Goal: Task Accomplishment & Management: Manage account settings

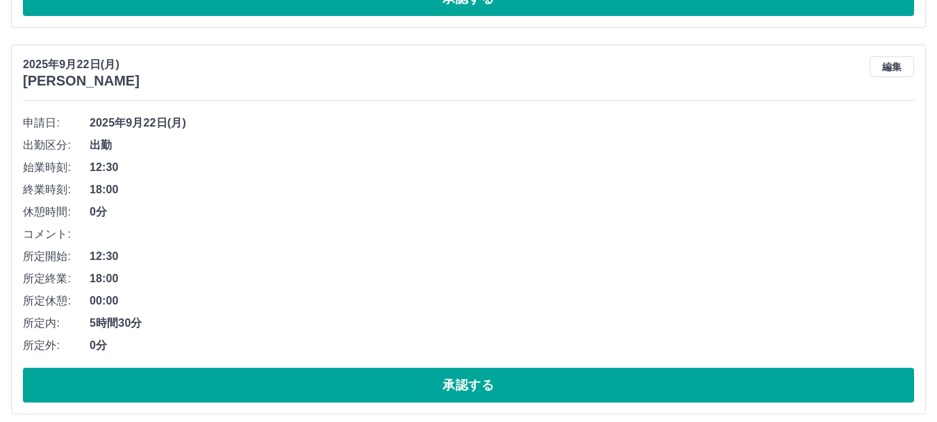
scroll to position [333, 0]
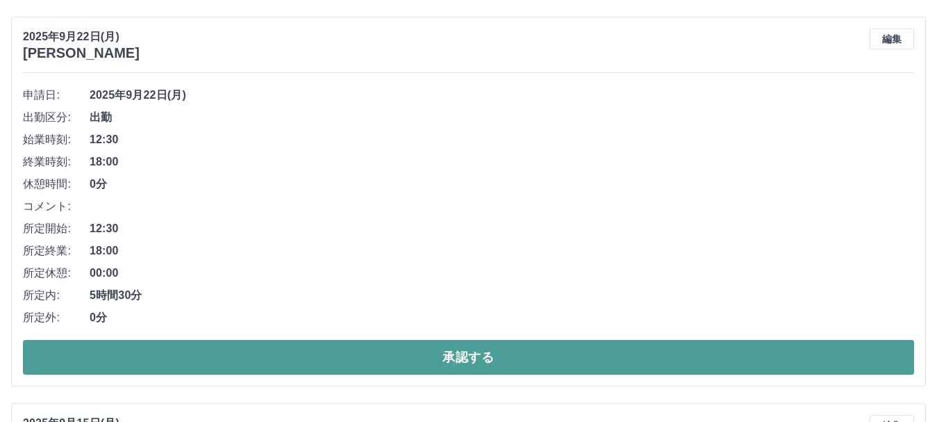
click at [304, 363] on button "承認する" at bounding box center [468, 357] width 891 height 35
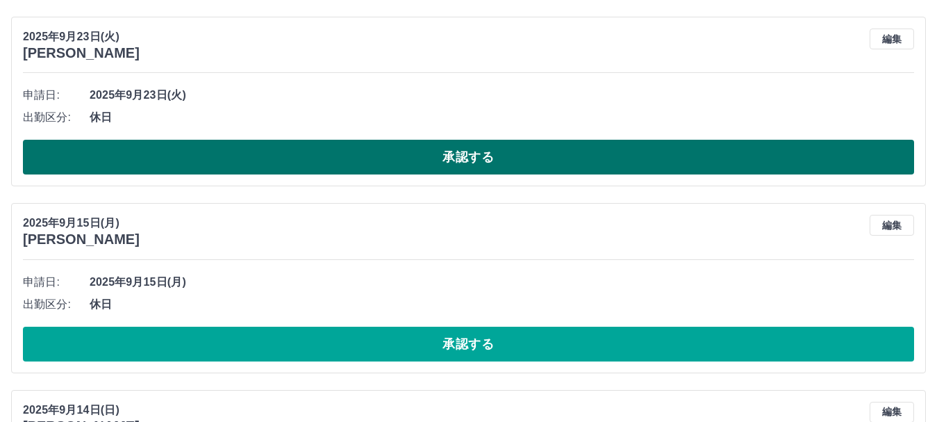
click at [274, 154] on button "承認する" at bounding box center [468, 157] width 891 height 35
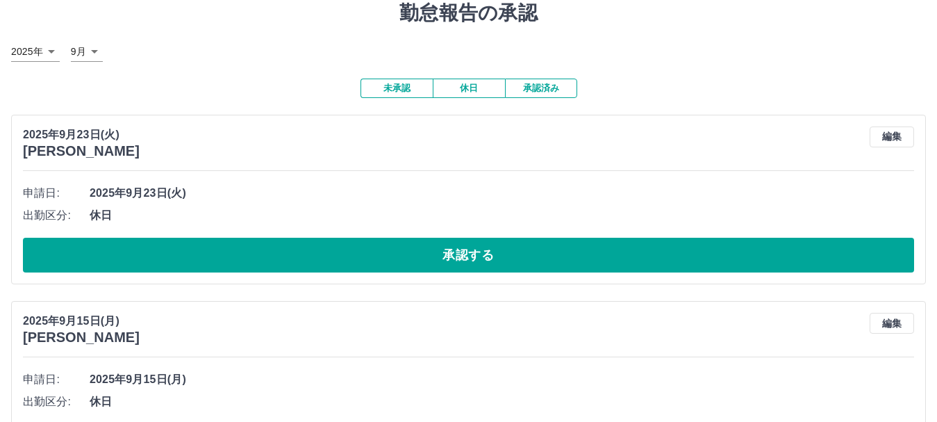
scroll to position [0, 0]
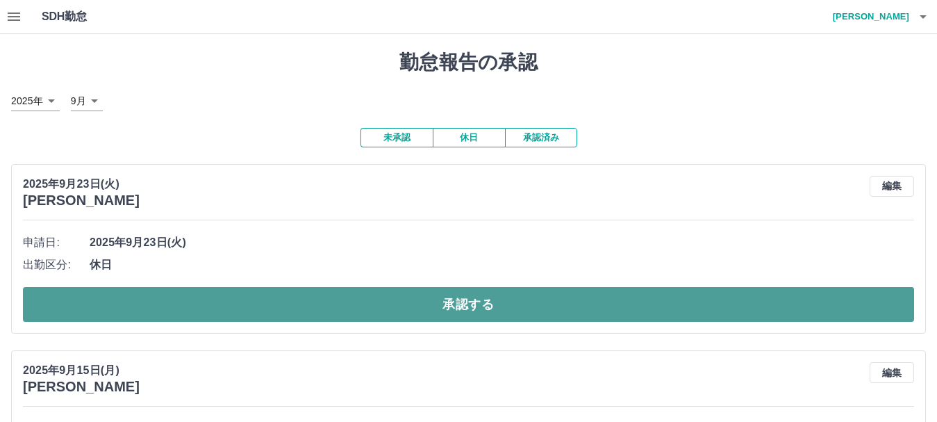
click at [297, 299] on button "承認する" at bounding box center [468, 304] width 891 height 35
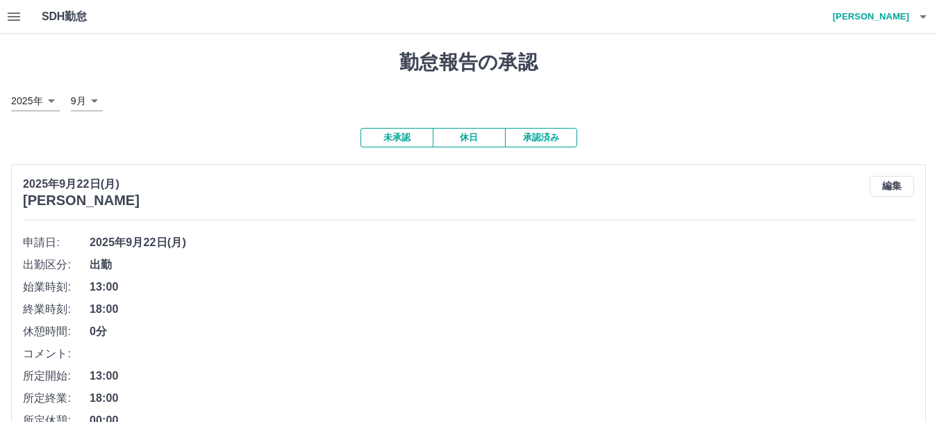
click at [538, 140] on button "承認済み" at bounding box center [541, 137] width 72 height 19
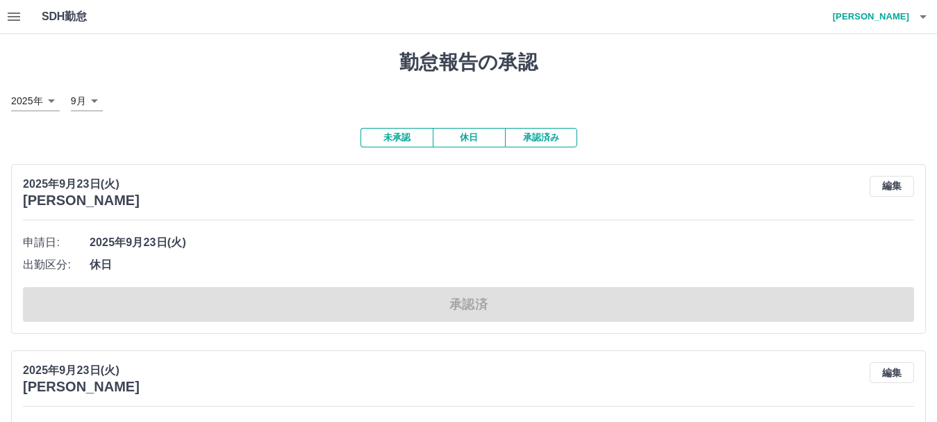
click at [399, 142] on button "未承認" at bounding box center [397, 137] width 72 height 19
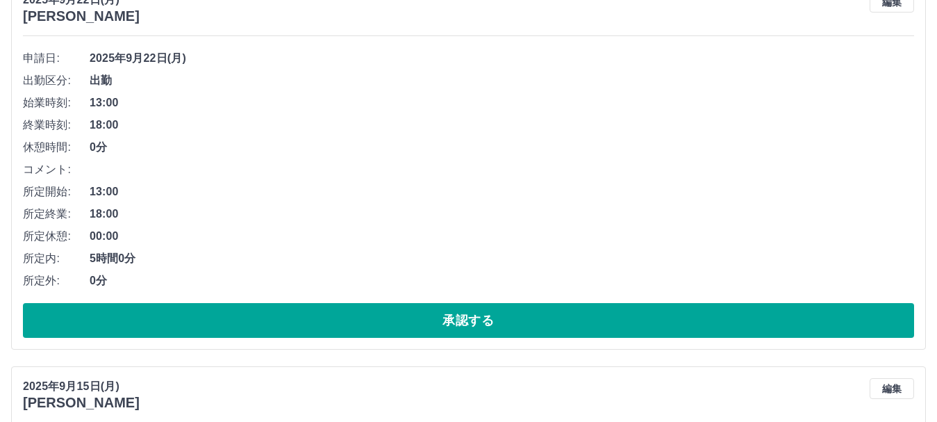
scroll to position [445, 0]
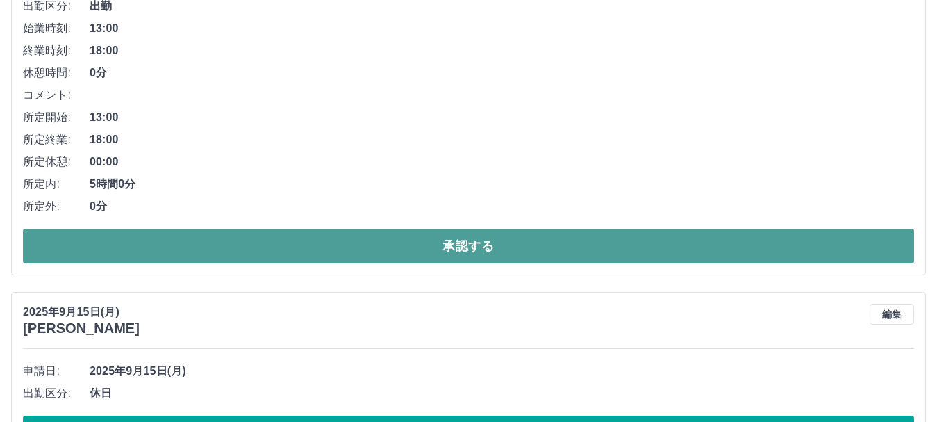
click at [314, 238] on button "承認する" at bounding box center [468, 246] width 891 height 35
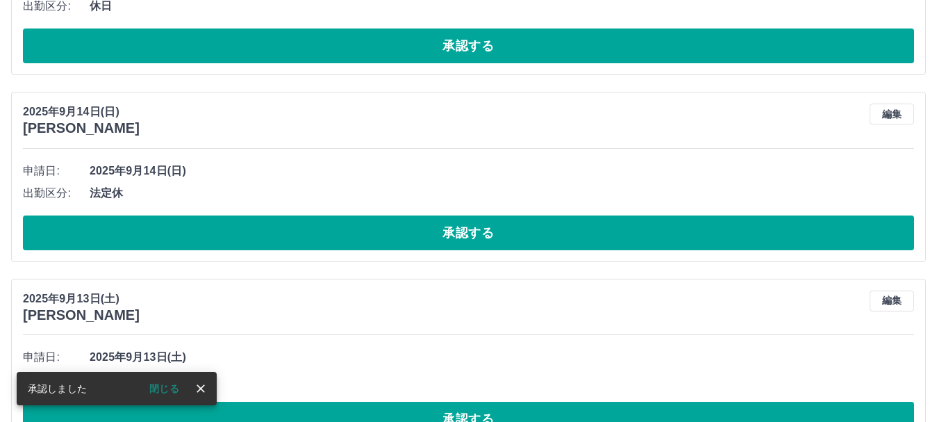
scroll to position [58, 0]
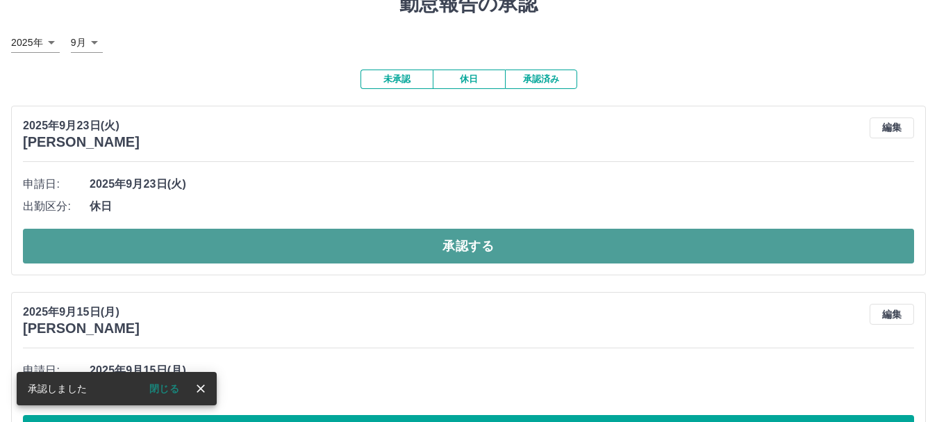
click at [301, 246] on button "承認する" at bounding box center [468, 246] width 891 height 35
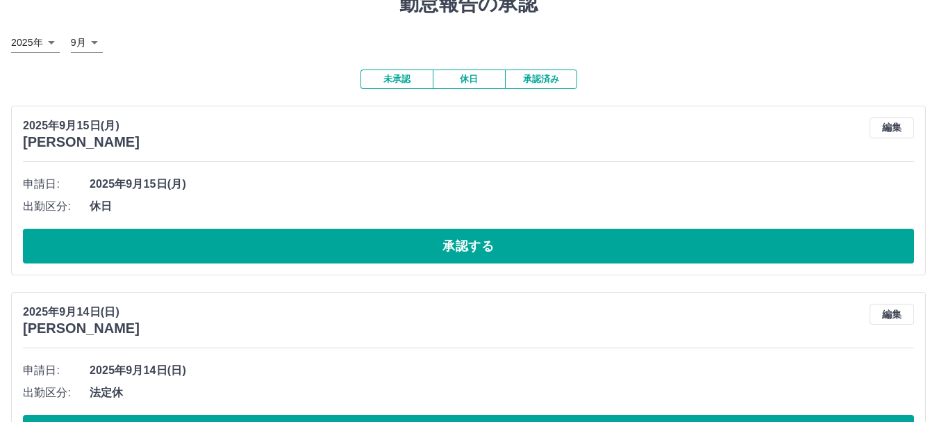
click at [531, 81] on button "承認済み" at bounding box center [541, 78] width 72 height 19
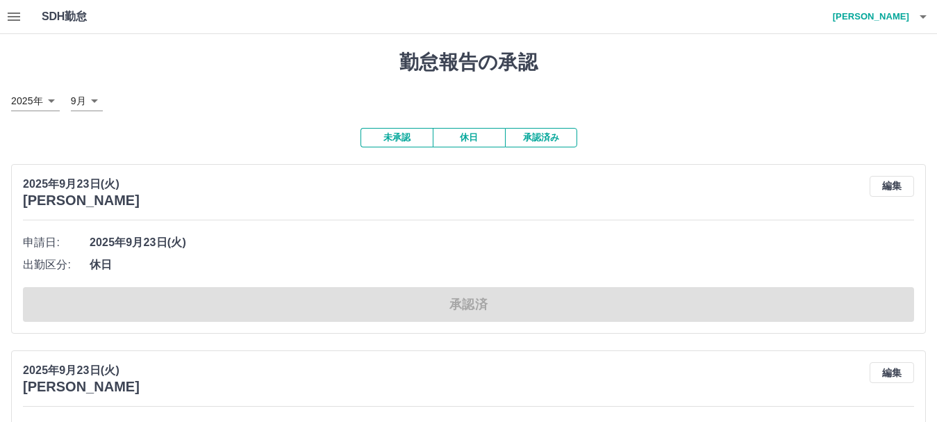
click at [390, 140] on button "未承認" at bounding box center [397, 137] width 72 height 19
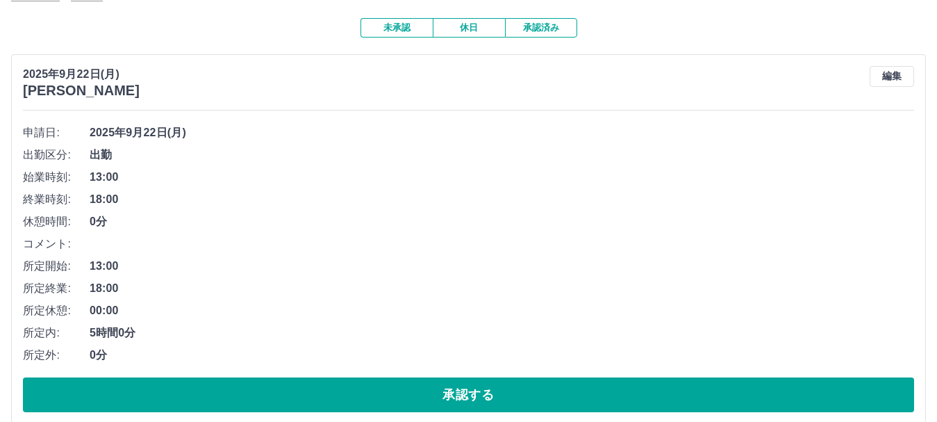
scroll to position [111, 0]
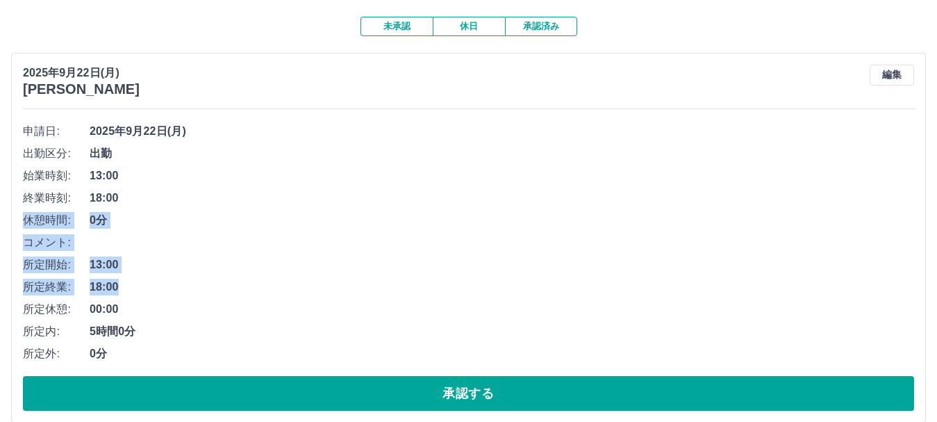
drag, startPoint x: 244, startPoint y: 197, endPoint x: 212, endPoint y: 281, distance: 89.9
click at [212, 281] on ul "申請日: [DATE] 出勤区分: 出勤 始業時刻: 13:00 終業時刻: 18:00 休憩時間: 0分 コメント: 所定開始: 13:00 所定終業: 1…" at bounding box center [468, 242] width 891 height 245
click at [212, 281] on span "18:00" at bounding box center [502, 287] width 825 height 17
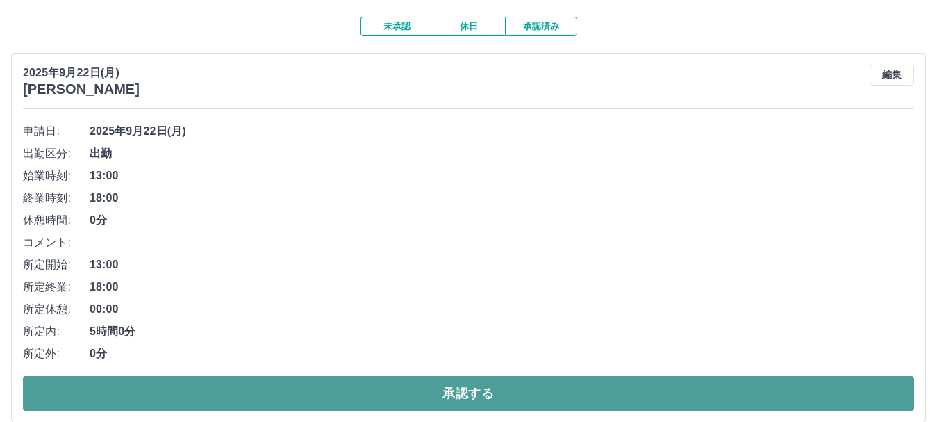
click at [164, 389] on button "承認する" at bounding box center [468, 393] width 891 height 35
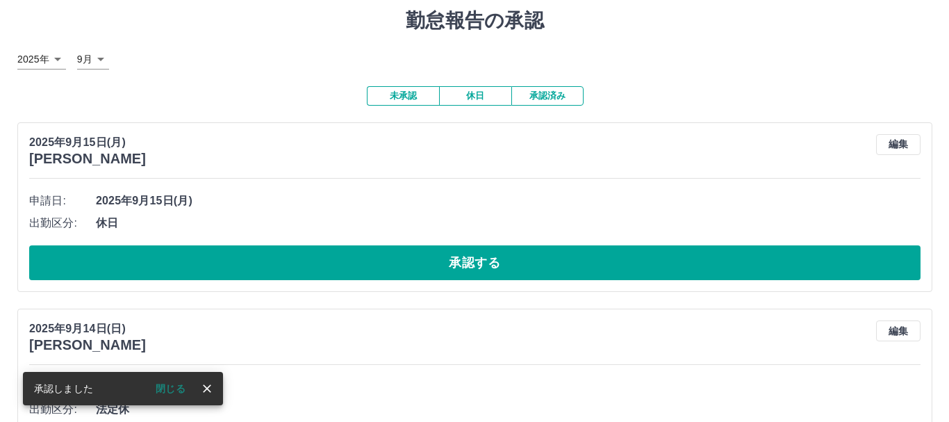
scroll to position [0, 0]
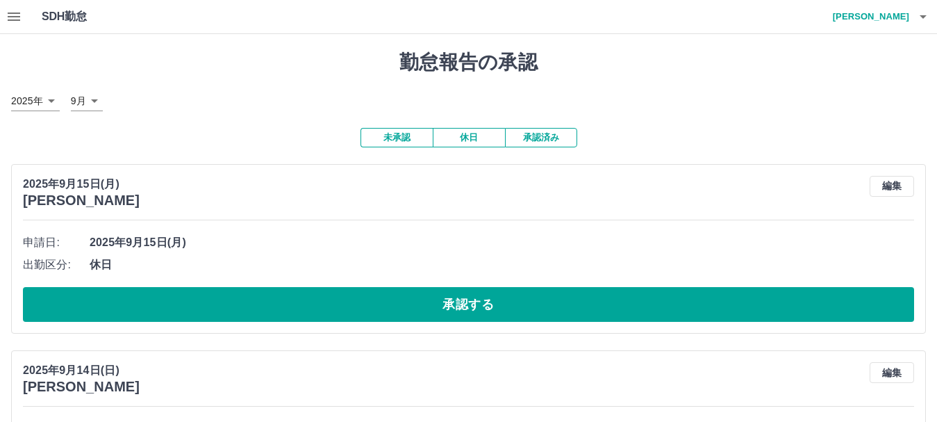
click at [894, 13] on h4 "[PERSON_NAME]" at bounding box center [867, 16] width 83 height 33
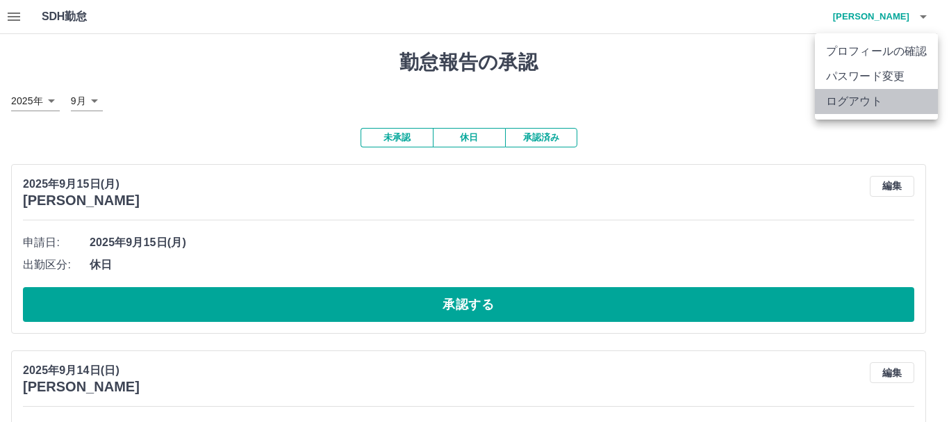
click at [866, 102] on li "ログアウト" at bounding box center [876, 101] width 123 height 25
